Goal: Information Seeking & Learning: Learn about a topic

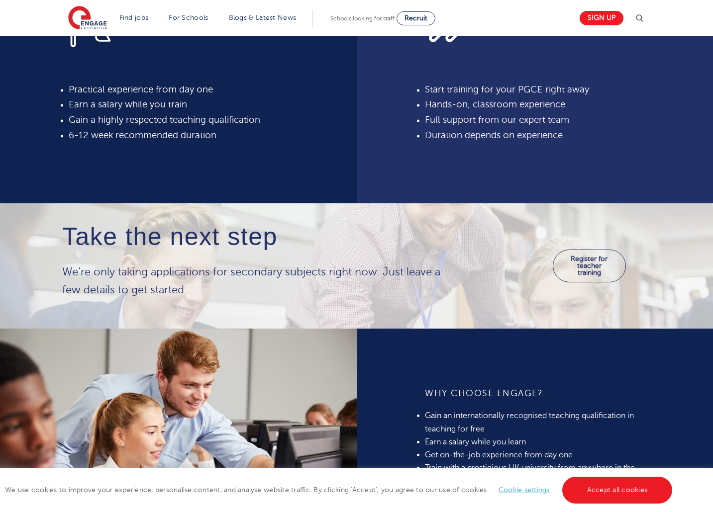
scroll to position [642, 0]
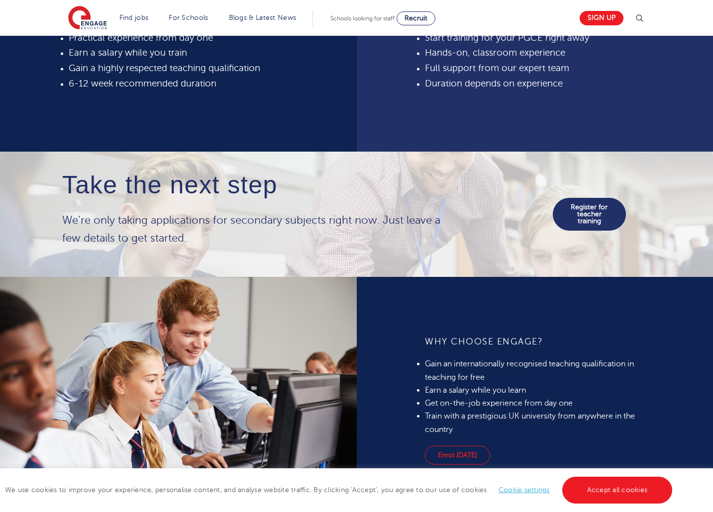
click at [588, 220] on link "Register for teacher training" at bounding box center [588, 214] width 73 height 33
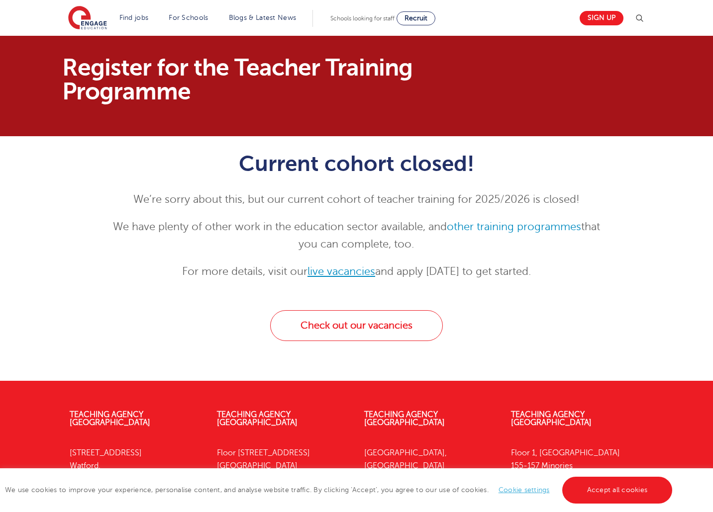
click at [342, 270] on link "live vacancies" at bounding box center [341, 272] width 68 height 12
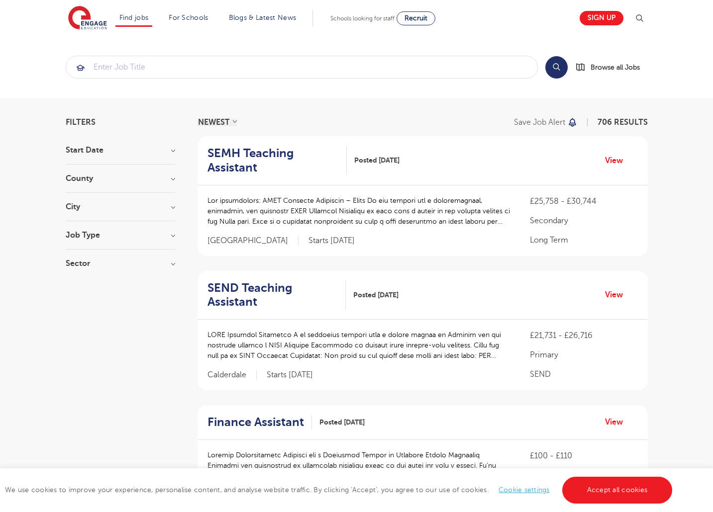
click at [122, 183] on div "County [GEOGRAPHIC_DATA] 503 [GEOGRAPHIC_DATA] 106 [GEOGRAPHIC_DATA] 39 [GEOGRA…" at bounding box center [120, 184] width 109 height 18
click at [166, 181] on h3 "County" at bounding box center [120, 179] width 109 height 8
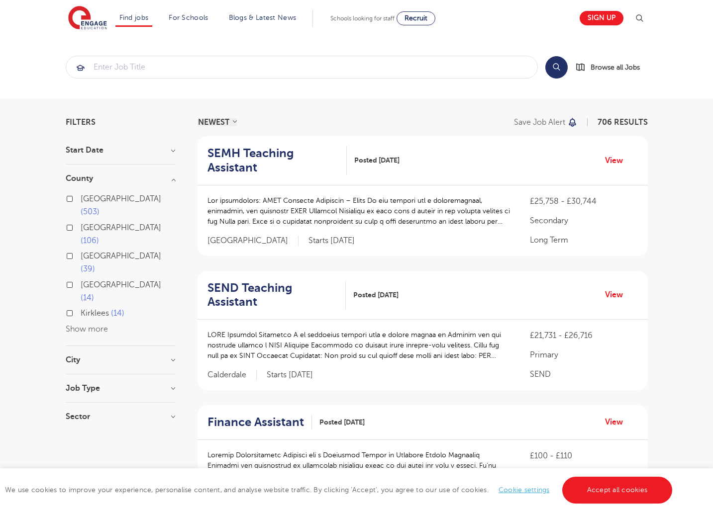
click at [86, 325] on button "Show more" at bounding box center [87, 329] width 42 height 9
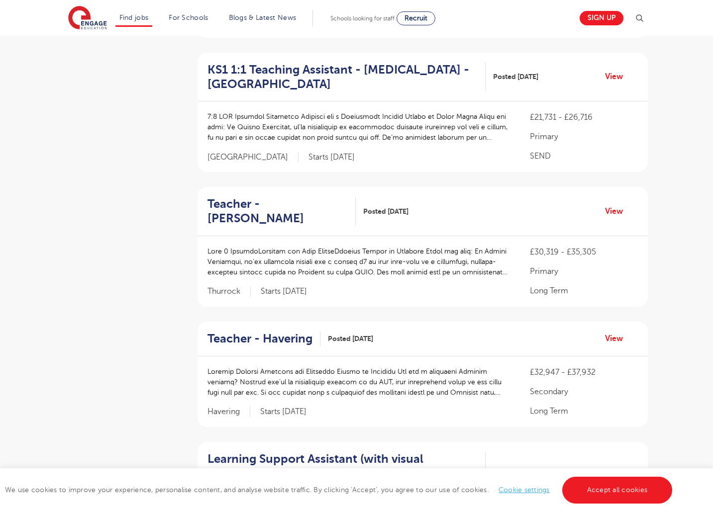
scroll to position [603, 0]
